Goal: Task Accomplishment & Management: Manage account settings

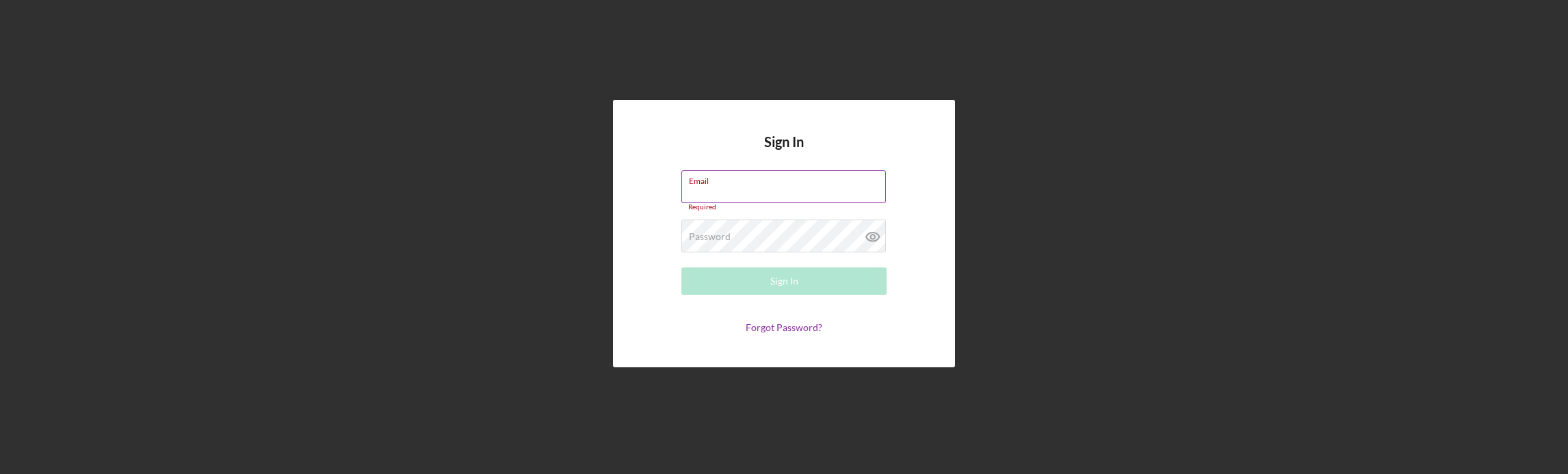
click at [769, 185] on div "Email Required" at bounding box center [784, 190] width 206 height 41
click at [763, 189] on input "Email" at bounding box center [784, 186] width 205 height 33
paste input "[EMAIL_ADDRESS][DOMAIN_NAME]"
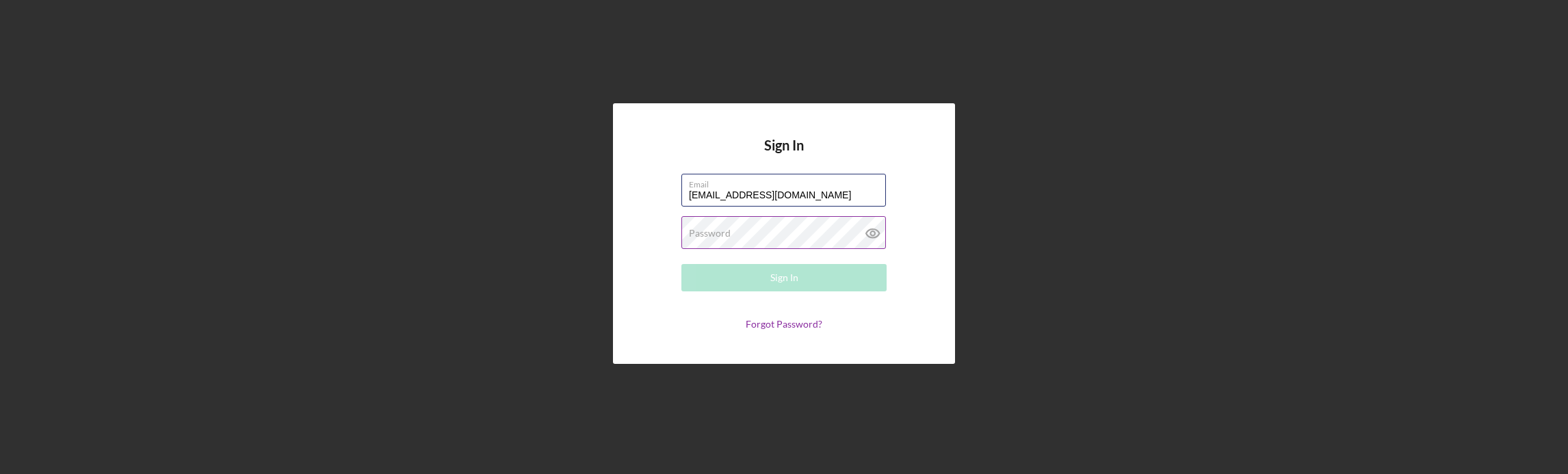
type input "[EMAIL_ADDRESS][DOMAIN_NAME]"
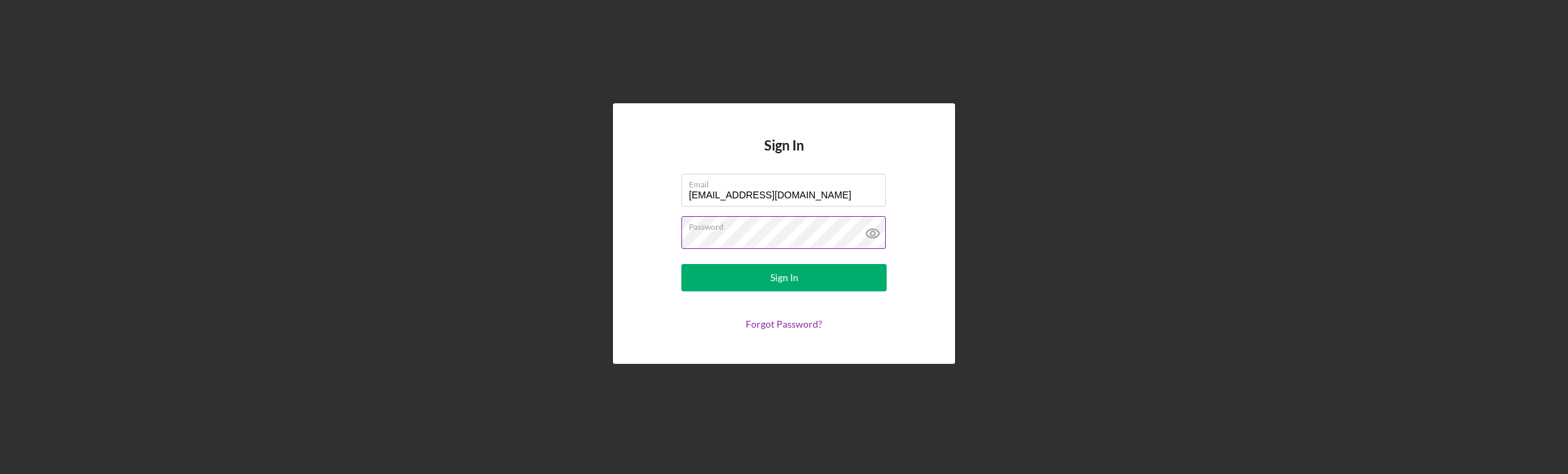
click at [682, 264] on button "Sign In" at bounding box center [784, 277] width 206 height 28
